Goal: Task Accomplishment & Management: Use online tool/utility

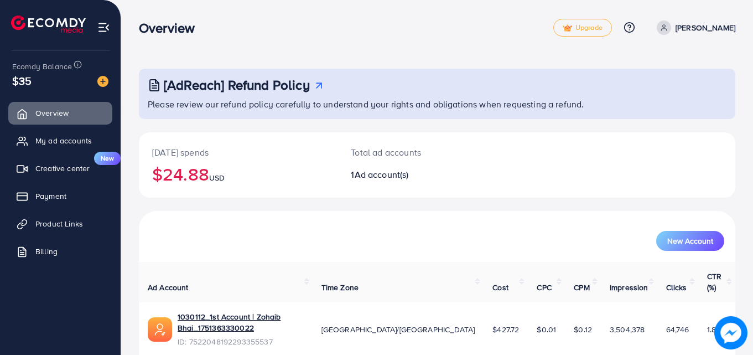
scroll to position [26, 0]
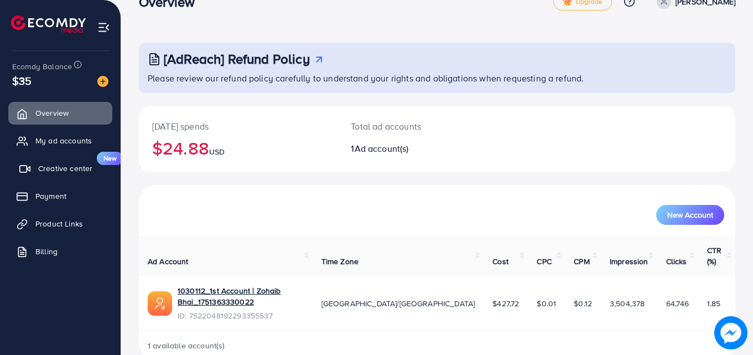
click at [69, 174] on link "Creative center New" at bounding box center [60, 168] width 104 height 22
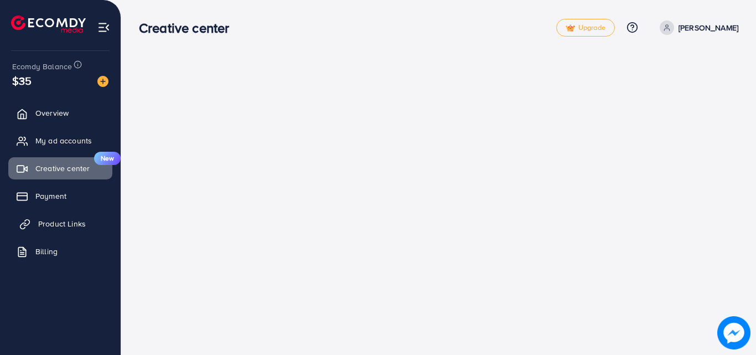
click at [57, 225] on span "Product Links" at bounding box center [62, 223] width 48 height 11
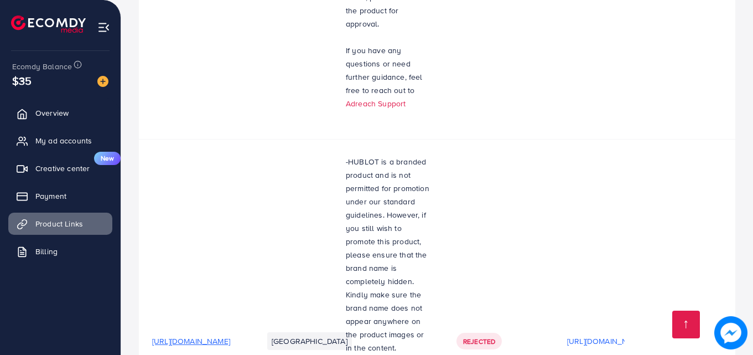
scroll to position [2144, 0]
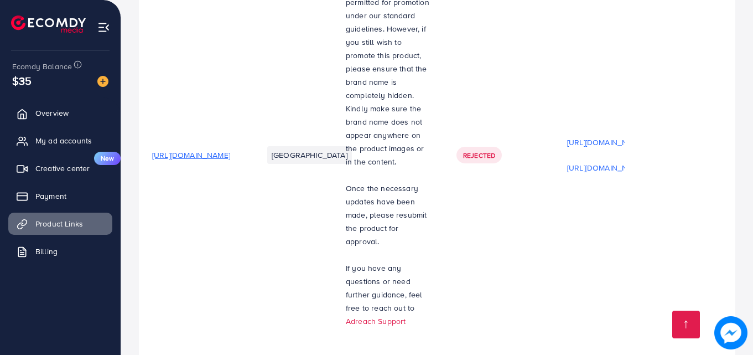
scroll to position [1690, 0]
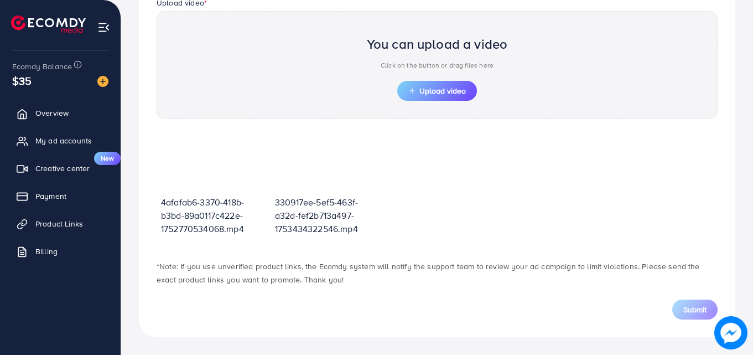
scroll to position [386, 0]
click at [423, 92] on span "Upload video" at bounding box center [437, 91] width 58 height 8
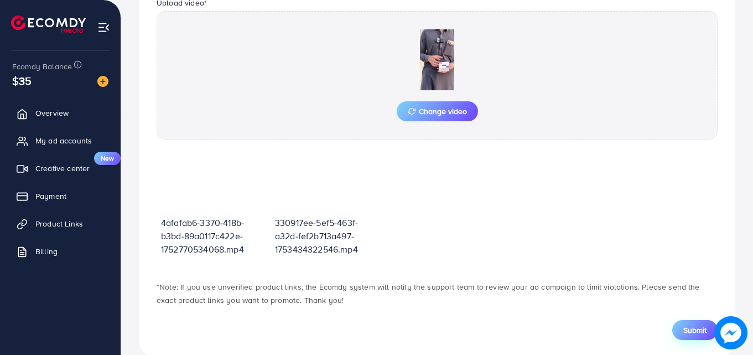
click at [685, 328] on span "Submit" at bounding box center [694, 329] width 23 height 11
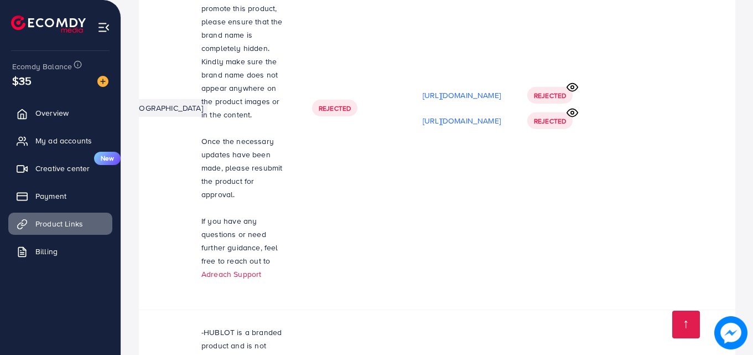
scroll to position [1811, 0]
